Goal: Find specific page/section: Find specific page/section

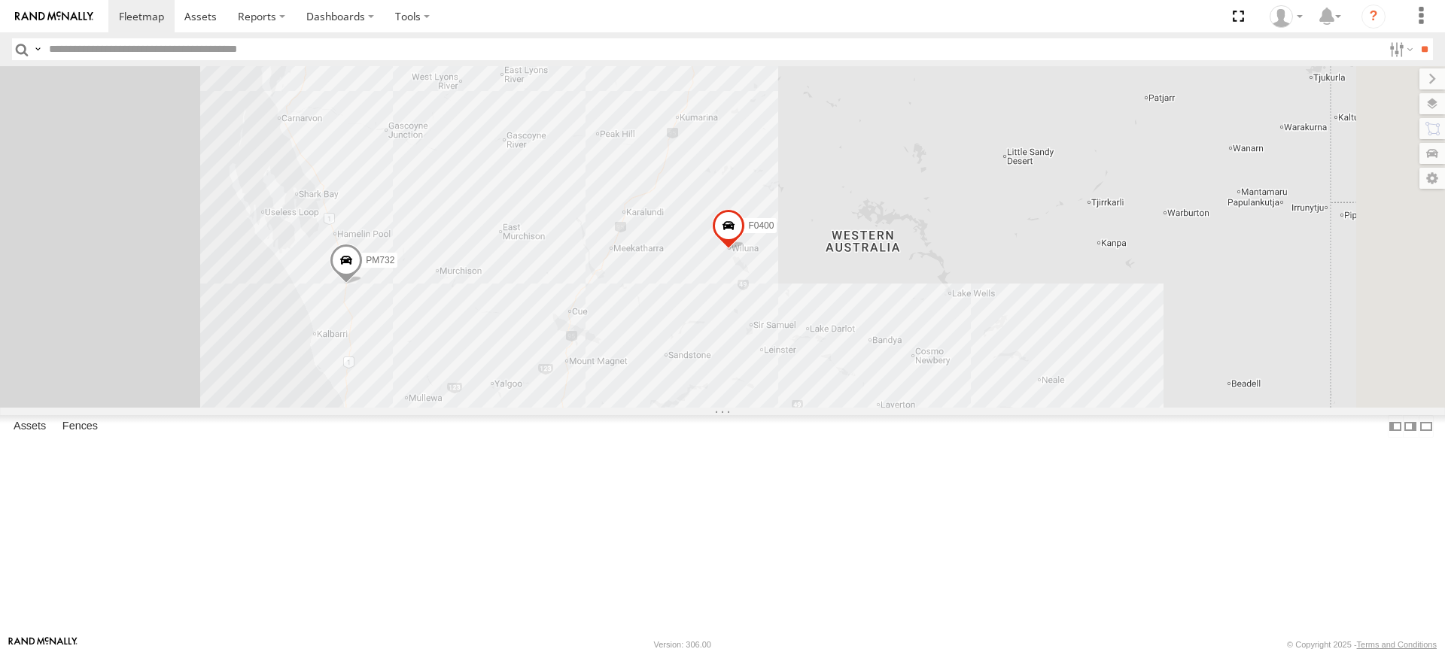
drag, startPoint x: 625, startPoint y: 274, endPoint x: 647, endPoint y: 328, distance: 58.4
click at [647, 328] on div "Cage194 MV283 Kumho 179 TY012 D0474 FT454 TL129 Cage117 PM732 Cage160 TL270 Cag…" at bounding box center [722, 237] width 1445 height 342
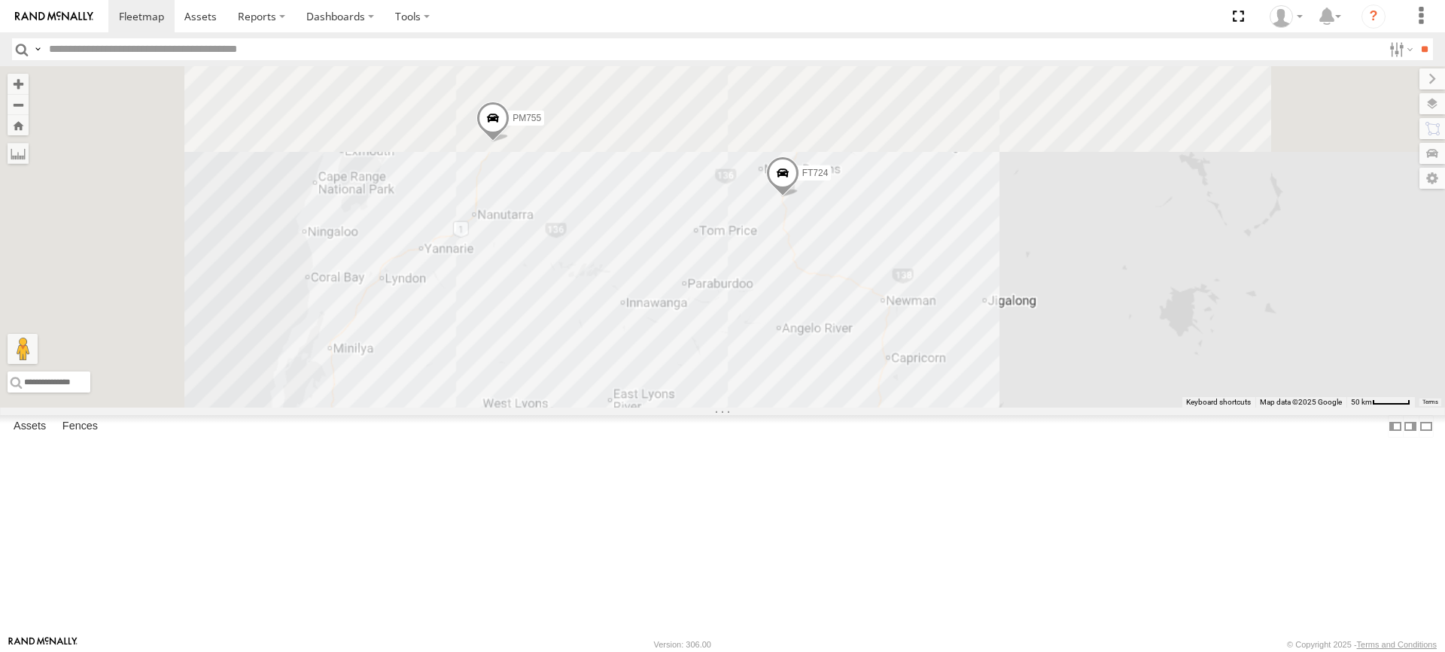
drag, startPoint x: 613, startPoint y: 168, endPoint x: 665, endPoint y: 454, distance: 290.6
click at [665, 408] on div "Cage194 MV283 Kumho 179 TY012 D0474 FT454 TL129 Cage117 PM732 Cage160 TL270 Cag…" at bounding box center [722, 237] width 1445 height 342
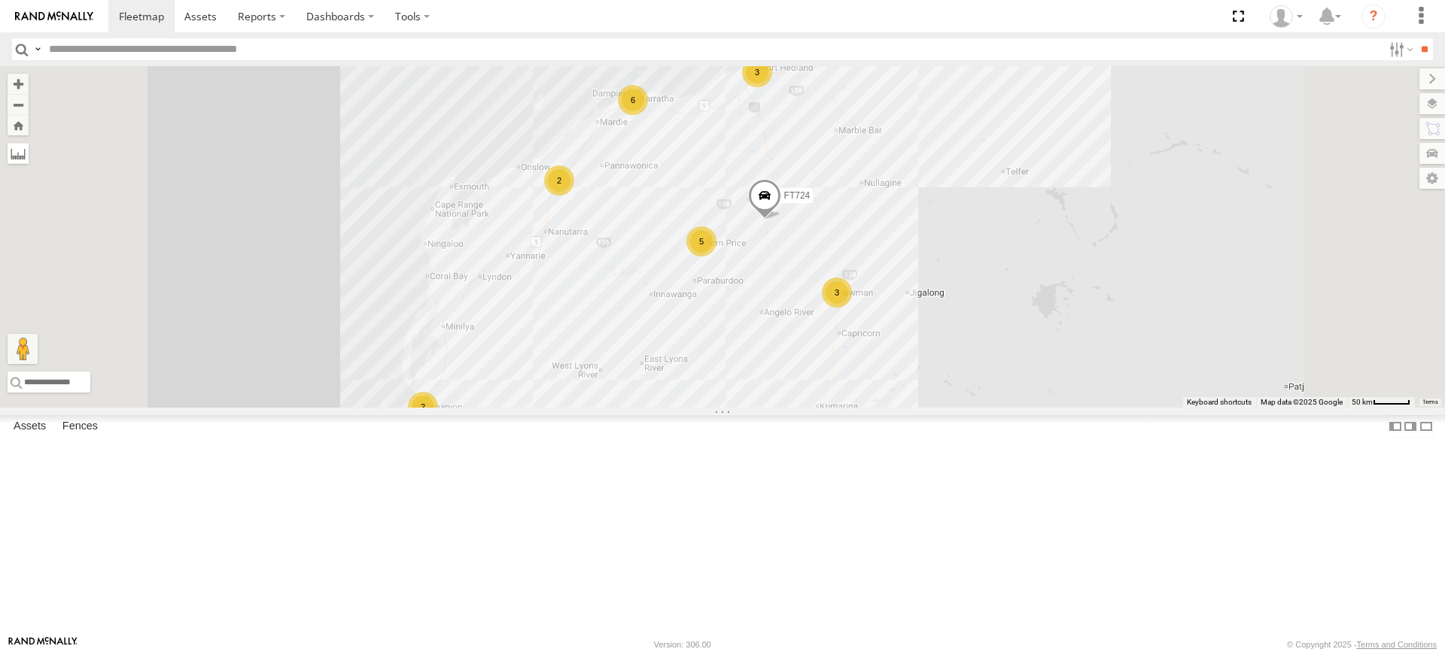
click at [29, 156] on label at bounding box center [18, 153] width 21 height 21
click at [0, 0] on label at bounding box center [0, 0] width 0 height 0
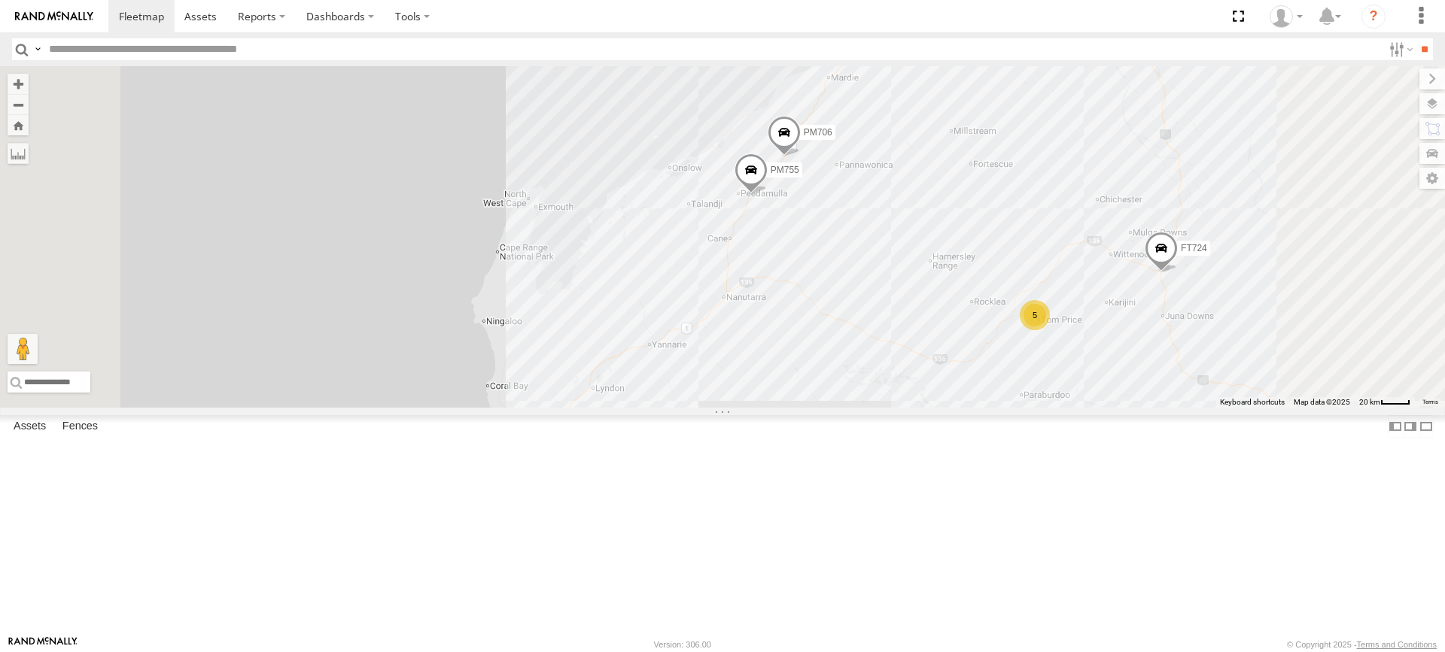
click at [710, 408] on div "Cage194 MV283 Kumho 179 TY012 D0474 FT454 TL129 Cage117 PM732 Cage160 TL270 Cag…" at bounding box center [722, 237] width 1445 height 342
drag, startPoint x: 710, startPoint y: 567, endPoint x: 712, endPoint y: 605, distance: 38.4
click at [534, 498] on img "Start" at bounding box center [523, 487] width 21 height 21
click at [1074, 150] on div "Cage194 MV283 Kumho 179 TY012 D0474 FT454 TL129 Cage117 PM732 Cage160 TL270 Cag…" at bounding box center [722, 237] width 1445 height 342
drag, startPoint x: 1074, startPoint y: 150, endPoint x: 1074, endPoint y: 142, distance: 8.3
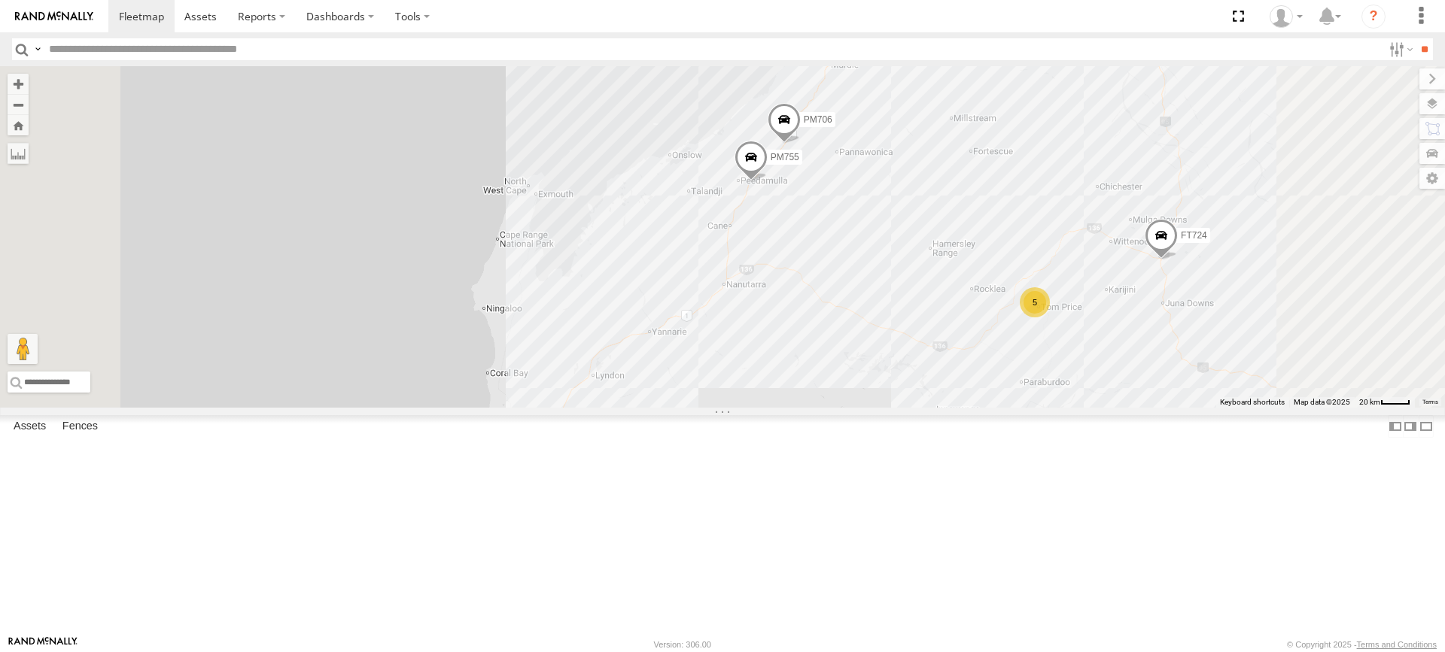
click at [896, 41] on img "486.94km" at bounding box center [885, 30] width 21 height 21
click at [0, 0] on label at bounding box center [0, 0] width 0 height 0
click at [918, 387] on div "PM755 FT724 PM706 5 3 6" at bounding box center [722, 237] width 1445 height 342
drag, startPoint x: 918, startPoint y: 387, endPoint x: 913, endPoint y: 399, distance: 12.2
click at [736, 293] on img "Start" at bounding box center [725, 282] width 21 height 21
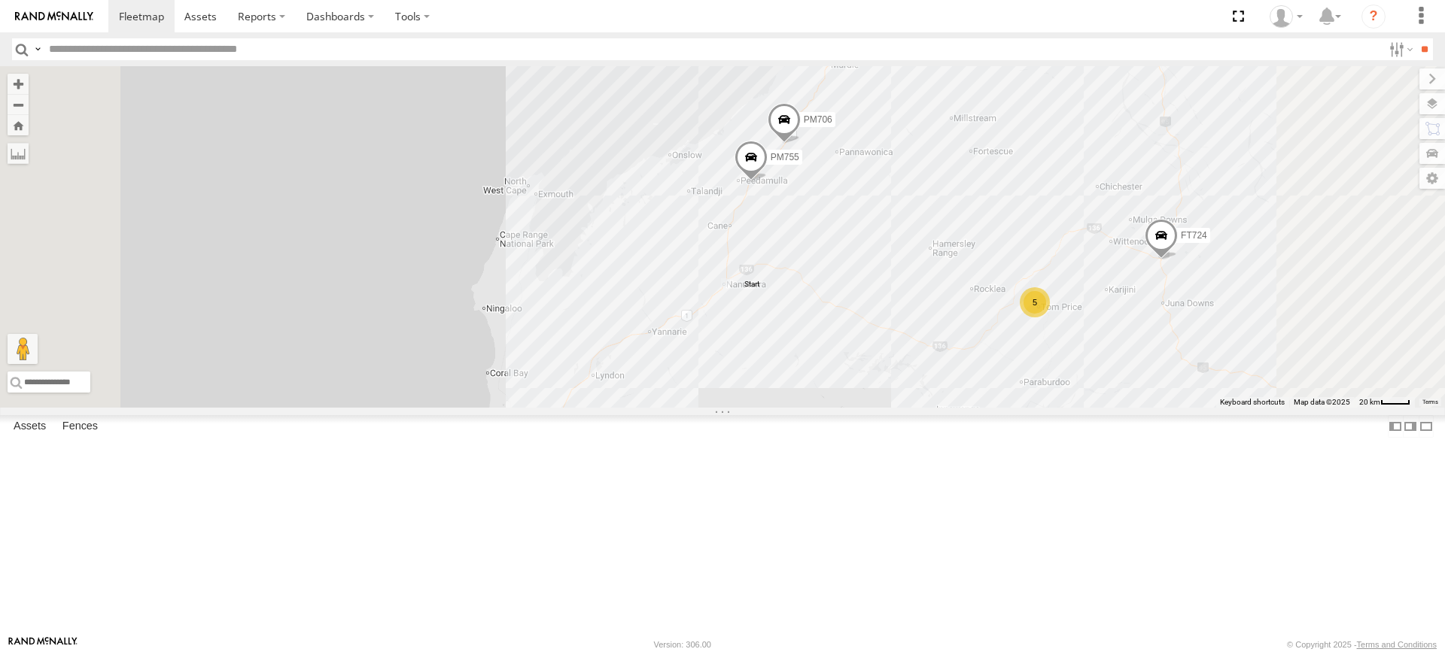
click at [912, 36] on div "6" at bounding box center [897, 21] width 30 height 30
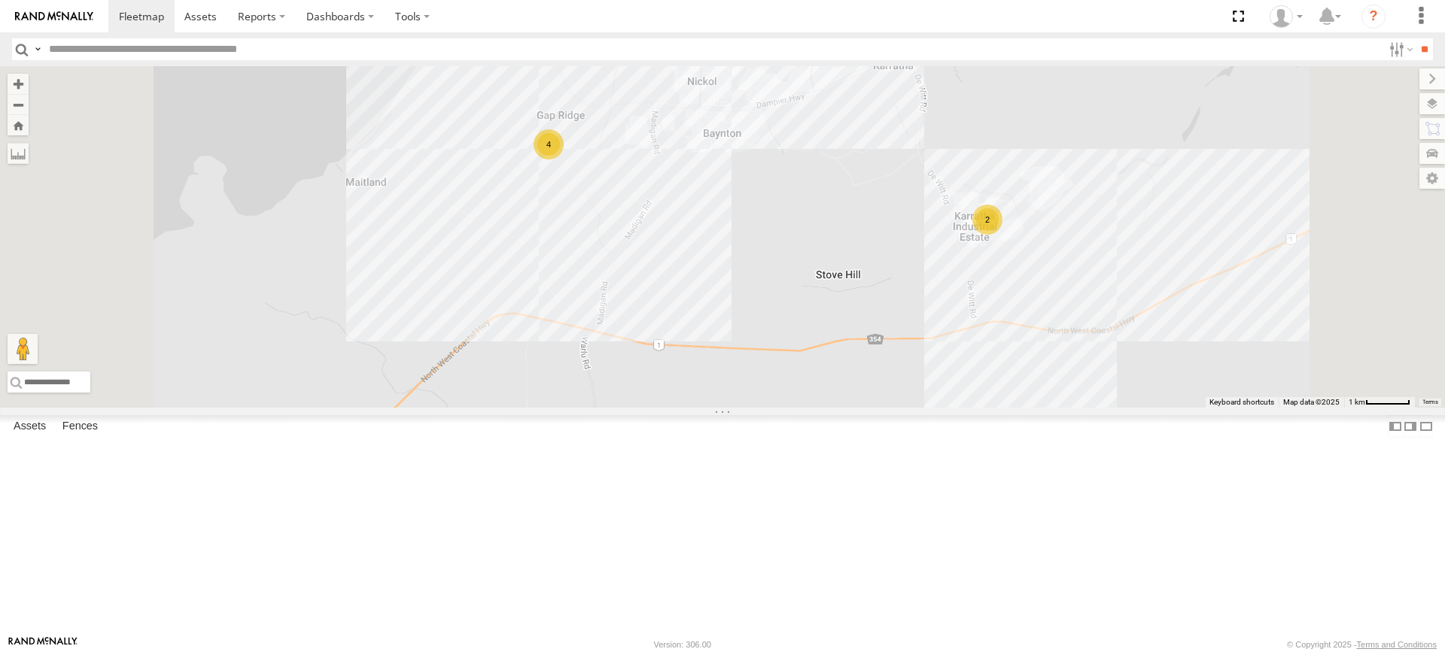
click at [755, 243] on div "PM755 FT724 PM706 4 2" at bounding box center [722, 237] width 1445 height 342
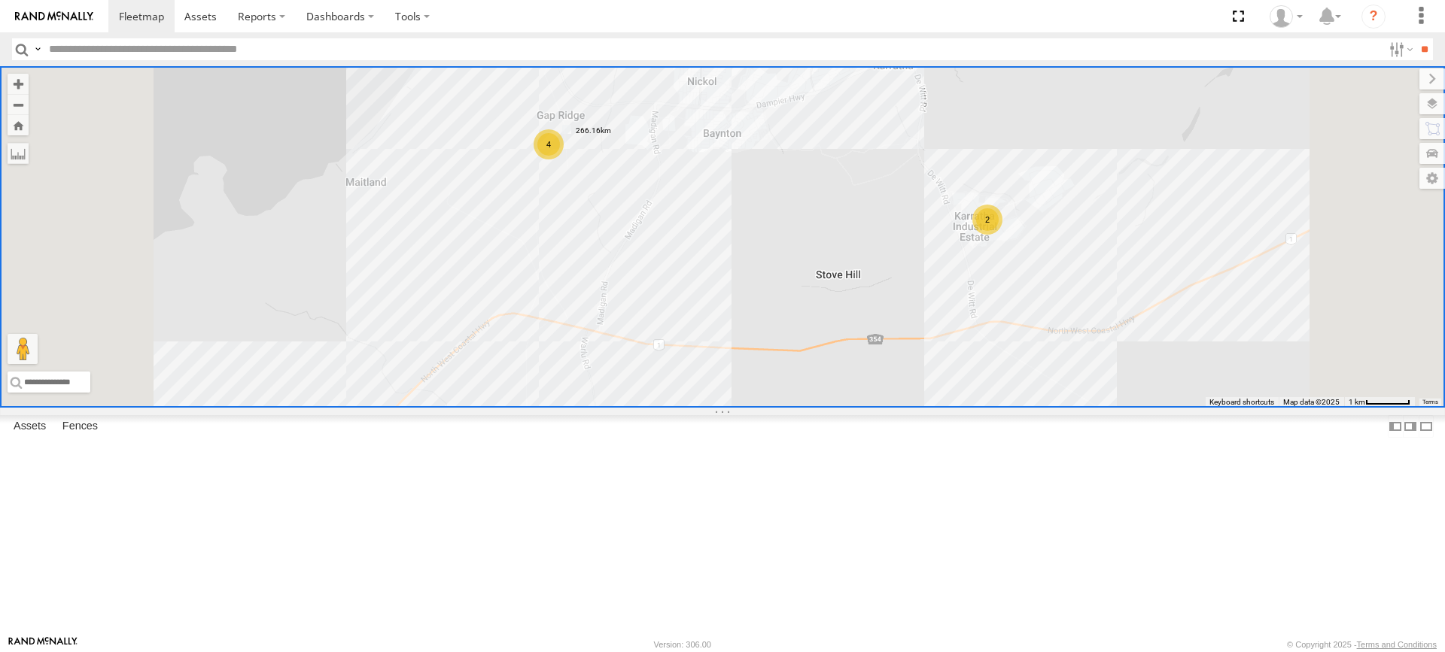
click at [0, 0] on label at bounding box center [0, 0] width 0 height 0
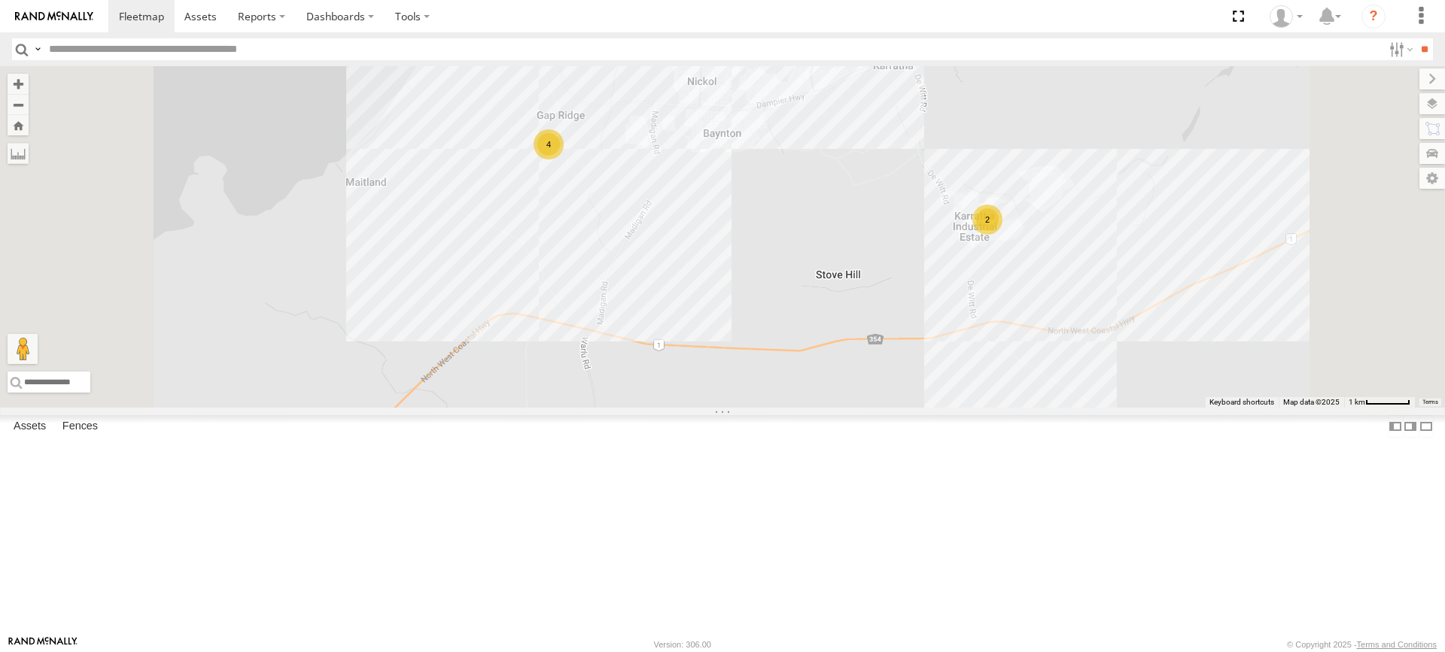
click at [223, 38] on header "Search Query Asset ID Asset Label Registration Manufacturer Model VIN Job ID" at bounding box center [722, 49] width 1445 height 34
click at [222, 42] on input "text" at bounding box center [712, 49] width 1339 height 22
type input "*****"
click at [1415, 38] on input "**" at bounding box center [1423, 49] width 17 height 22
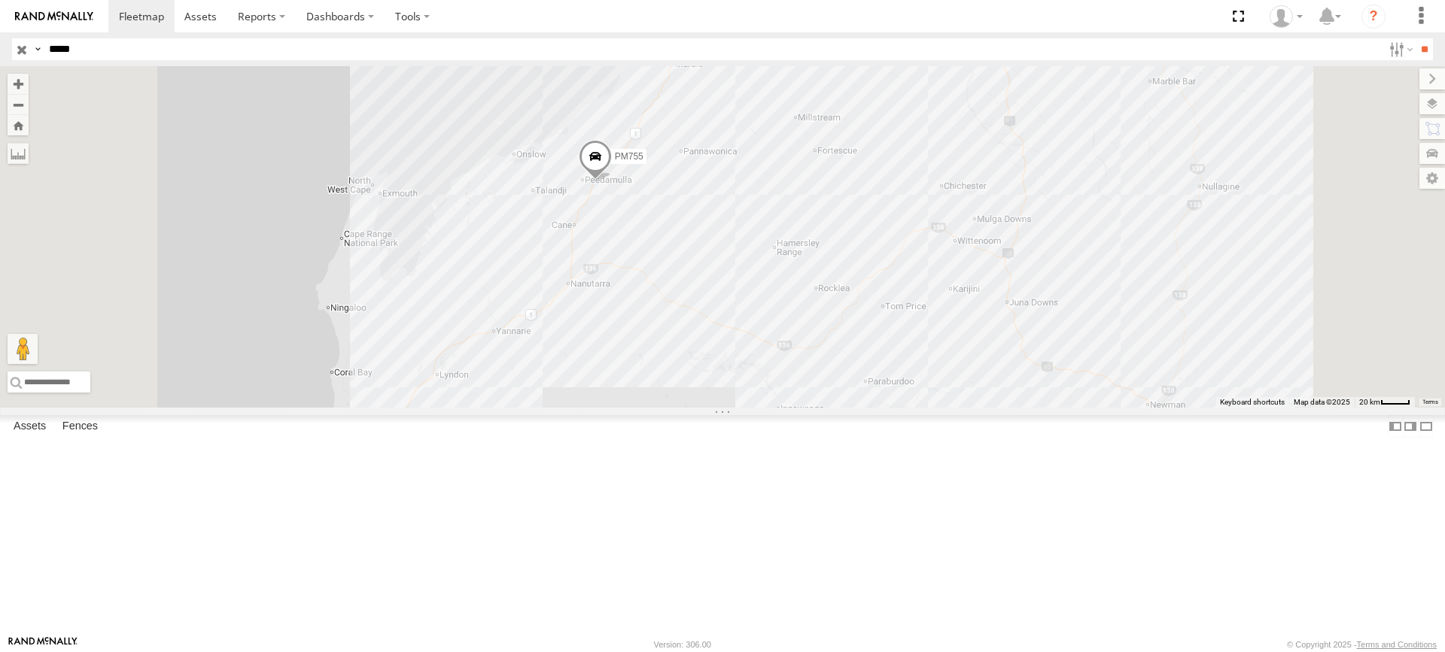
drag, startPoint x: 902, startPoint y: 522, endPoint x: 901, endPoint y: 392, distance: 130.2
click at [901, 392] on div "PM755" at bounding box center [722, 237] width 1445 height 342
